Goal: Information Seeking & Learning: Check status

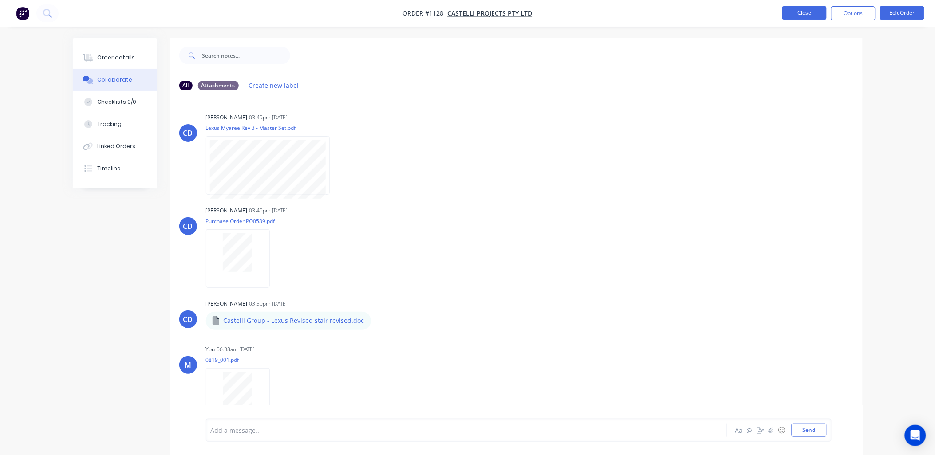
click at [789, 14] on button "Close" at bounding box center [805, 12] width 44 height 13
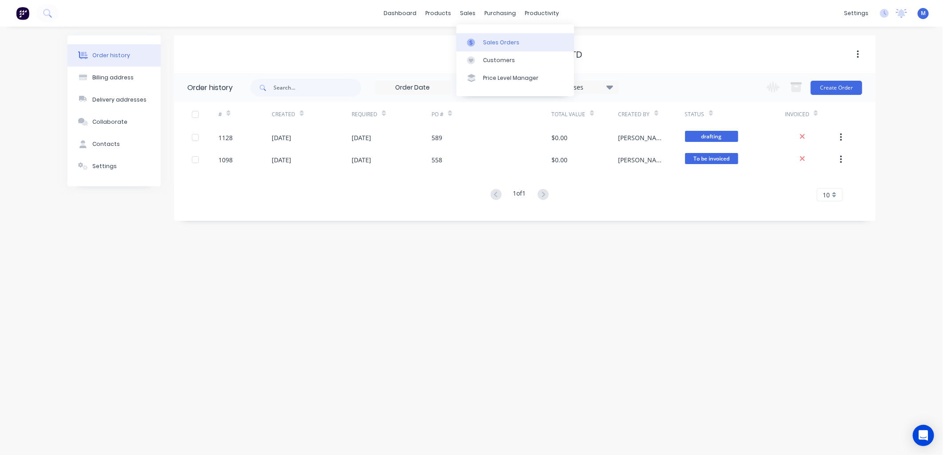
click at [471, 36] on link "Sales Orders" at bounding box center [515, 42] width 118 height 18
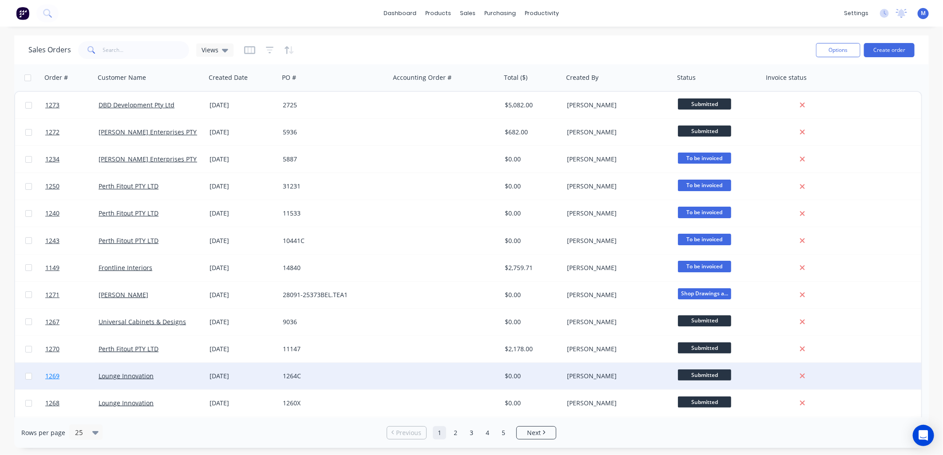
click at [55, 375] on span "1269" at bounding box center [52, 376] width 14 height 9
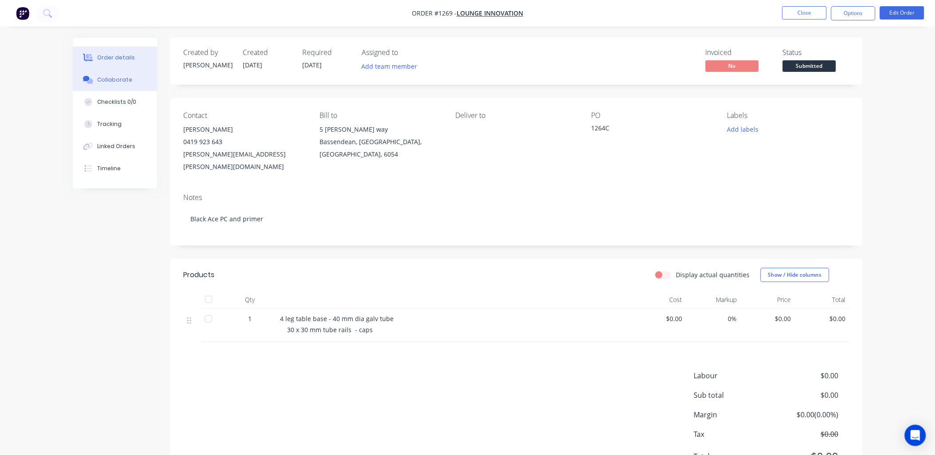
click at [115, 79] on div "Collaborate" at bounding box center [114, 80] width 35 height 8
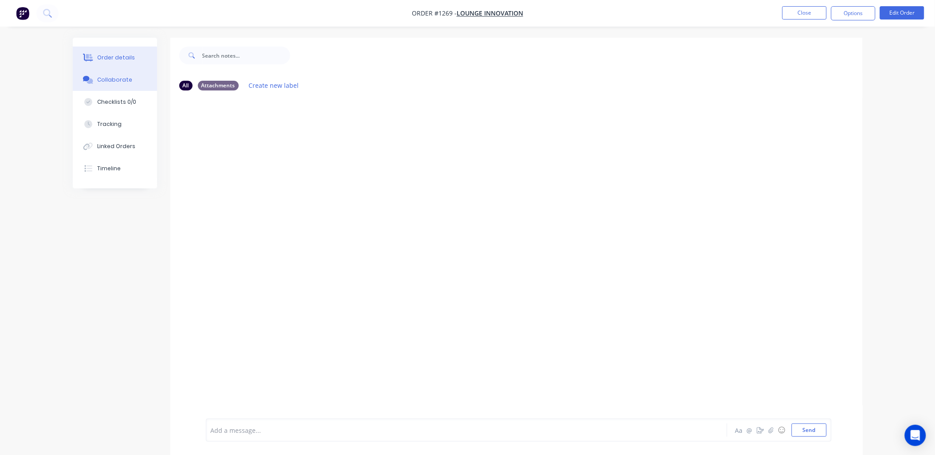
click at [114, 58] on div "Order details" at bounding box center [116, 58] width 38 height 8
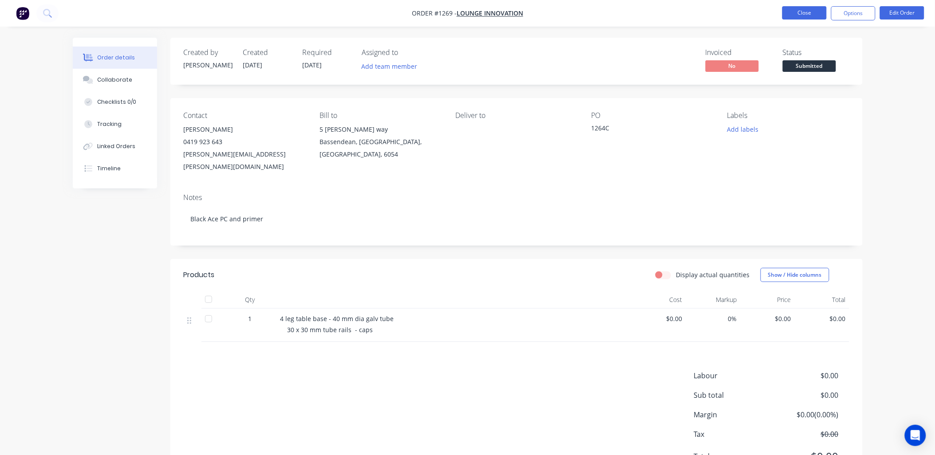
click at [788, 9] on button "Close" at bounding box center [805, 12] width 44 height 13
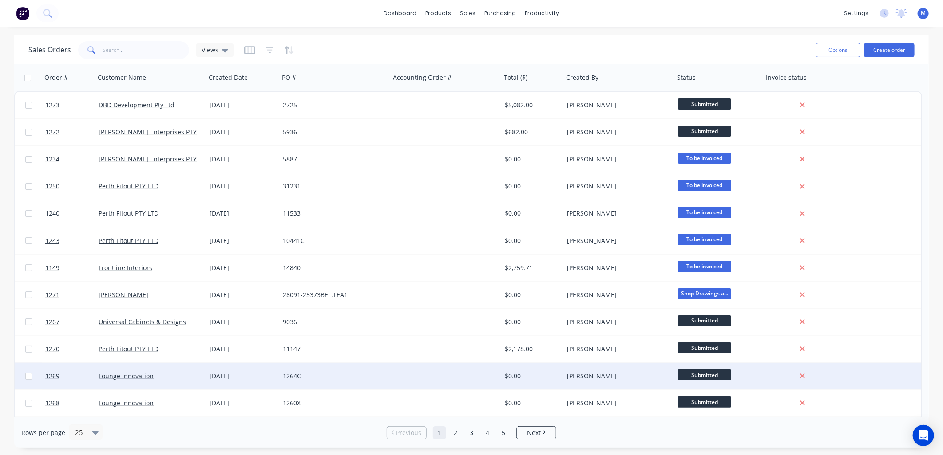
click at [107, 371] on div "Lounge Innovation" at bounding box center [150, 376] width 111 height 27
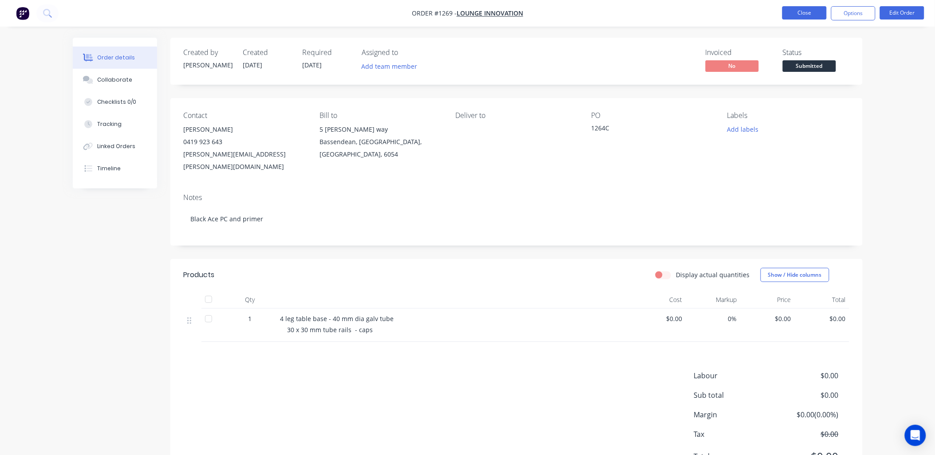
click at [806, 7] on button "Close" at bounding box center [805, 12] width 44 height 13
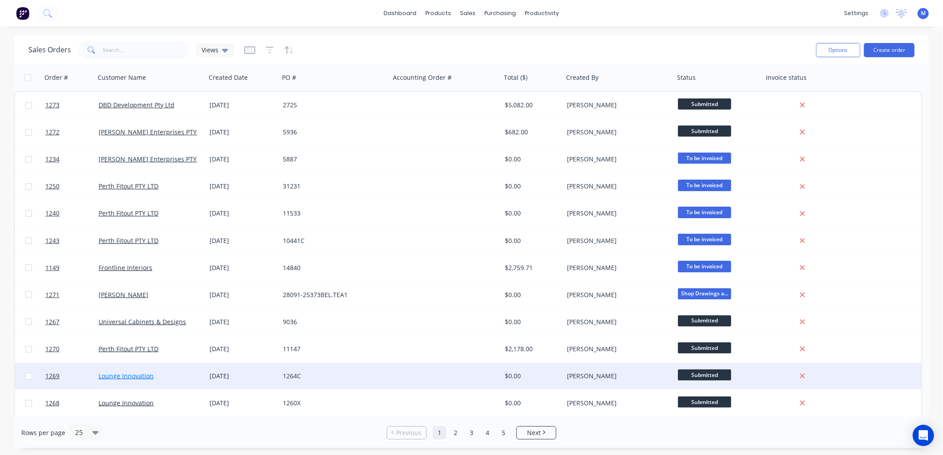
click at [125, 375] on link "Lounge Innovation" at bounding box center [126, 376] width 55 height 8
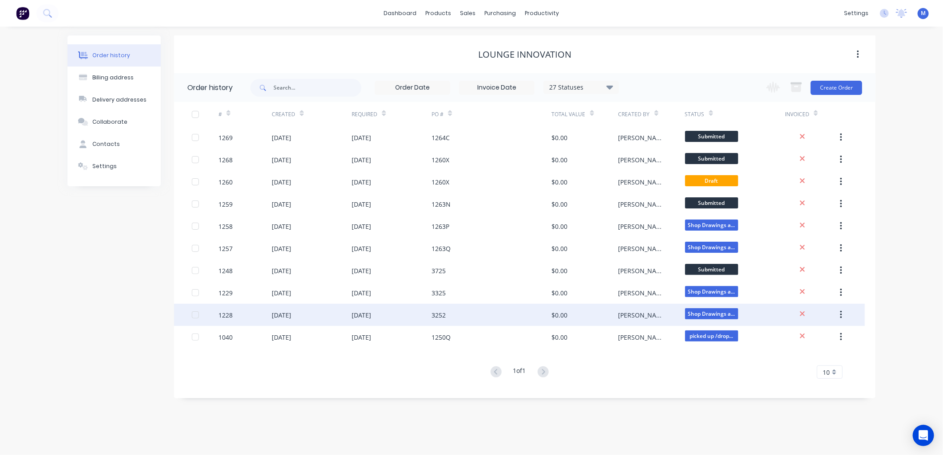
click at [280, 313] on div "[DATE]" at bounding box center [282, 315] width 20 height 9
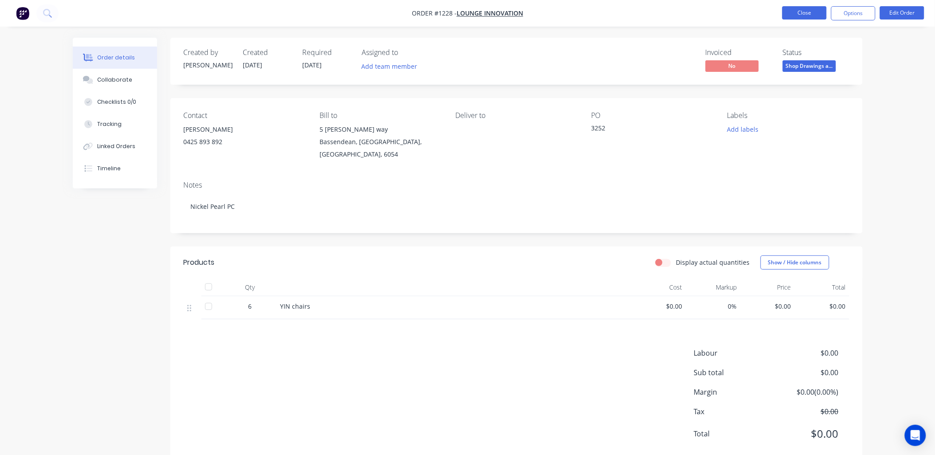
click at [800, 16] on button "Close" at bounding box center [805, 12] width 44 height 13
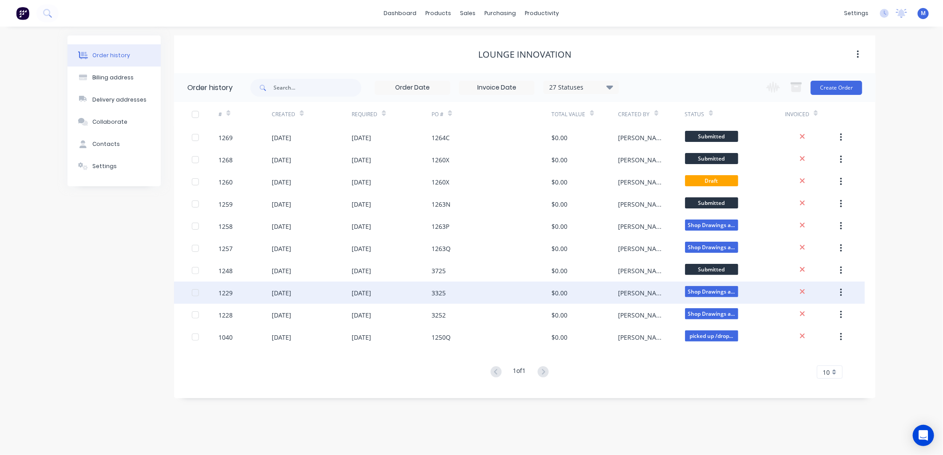
click at [371, 293] on div "[DATE]" at bounding box center [362, 293] width 20 height 9
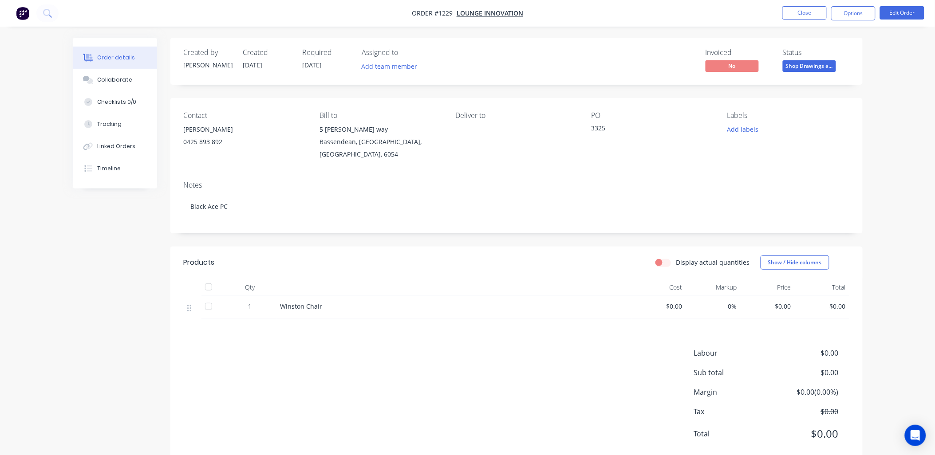
click at [816, 1] on nav "Order #1229 - Lounge Innovation Close Options Edit Order" at bounding box center [467, 13] width 935 height 27
click at [811, 6] on button "Close" at bounding box center [805, 12] width 44 height 13
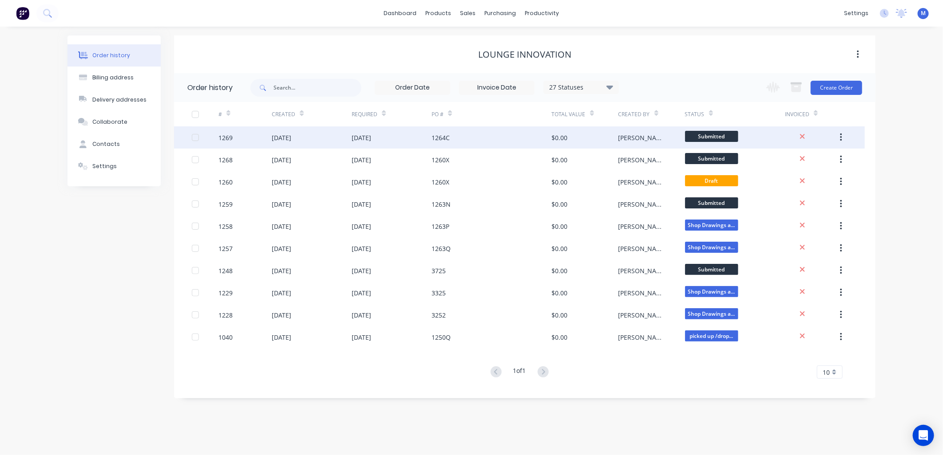
click at [371, 139] on div "[DATE]" at bounding box center [362, 137] width 20 height 9
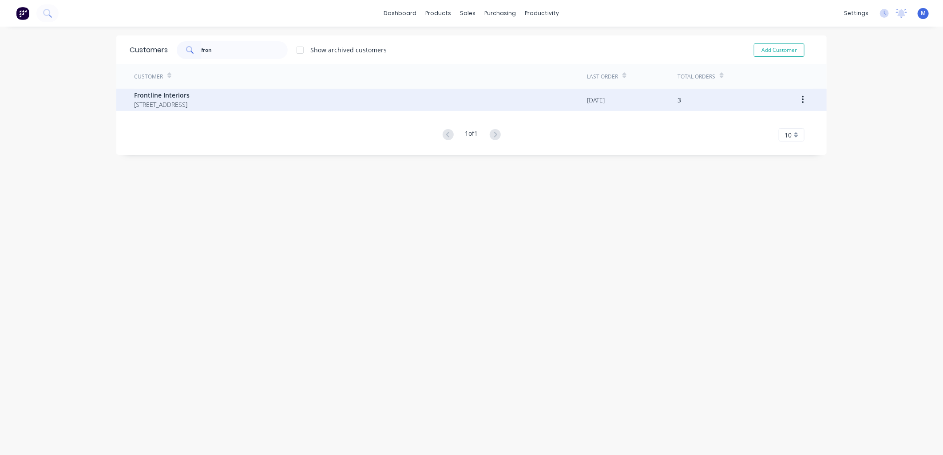
type input "fron"
click at [190, 99] on span "Frontline Interiors" at bounding box center [161, 95] width 55 height 9
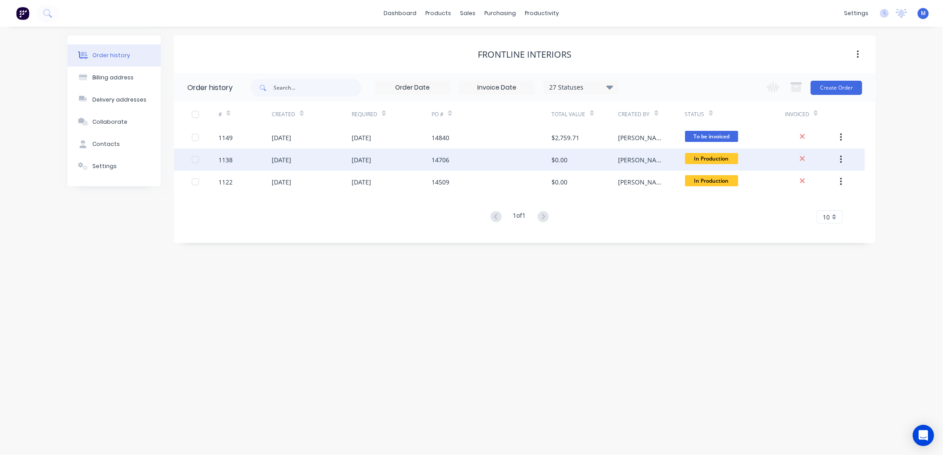
click at [436, 157] on div "14706" at bounding box center [441, 159] width 18 height 9
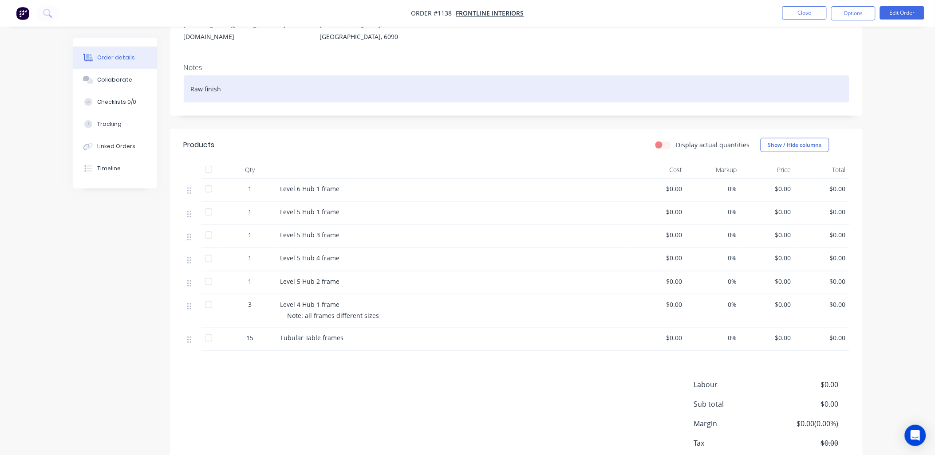
scroll to position [148, 0]
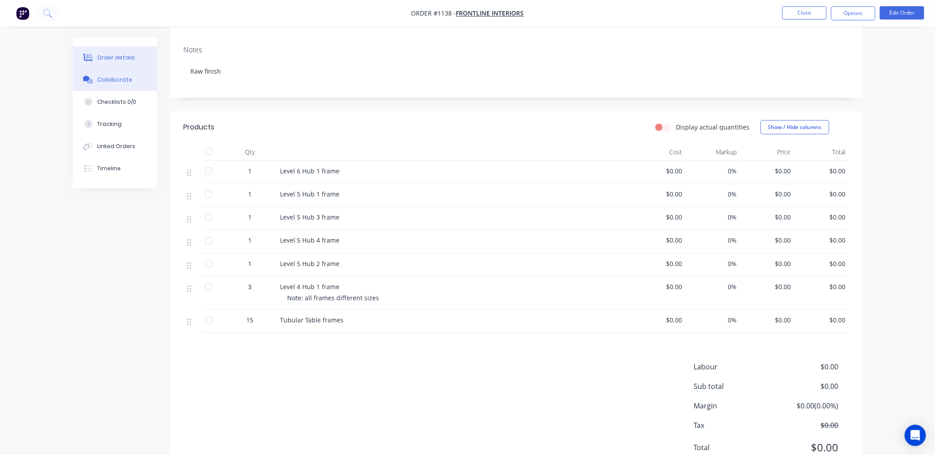
click at [95, 83] on div at bounding box center [88, 80] width 13 height 8
